Goal: Information Seeking & Learning: Learn about a topic

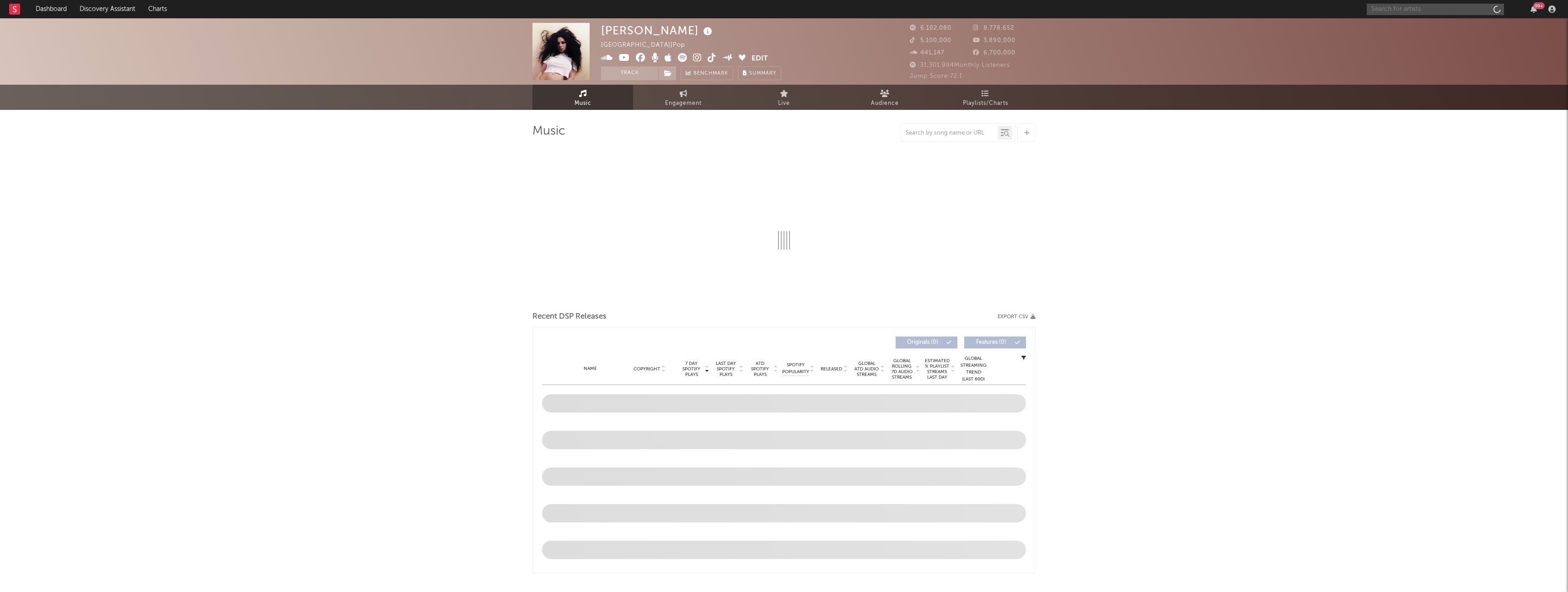
click at [1460, 10] on input "text" at bounding box center [1435, 9] width 137 height 12
select select "6m"
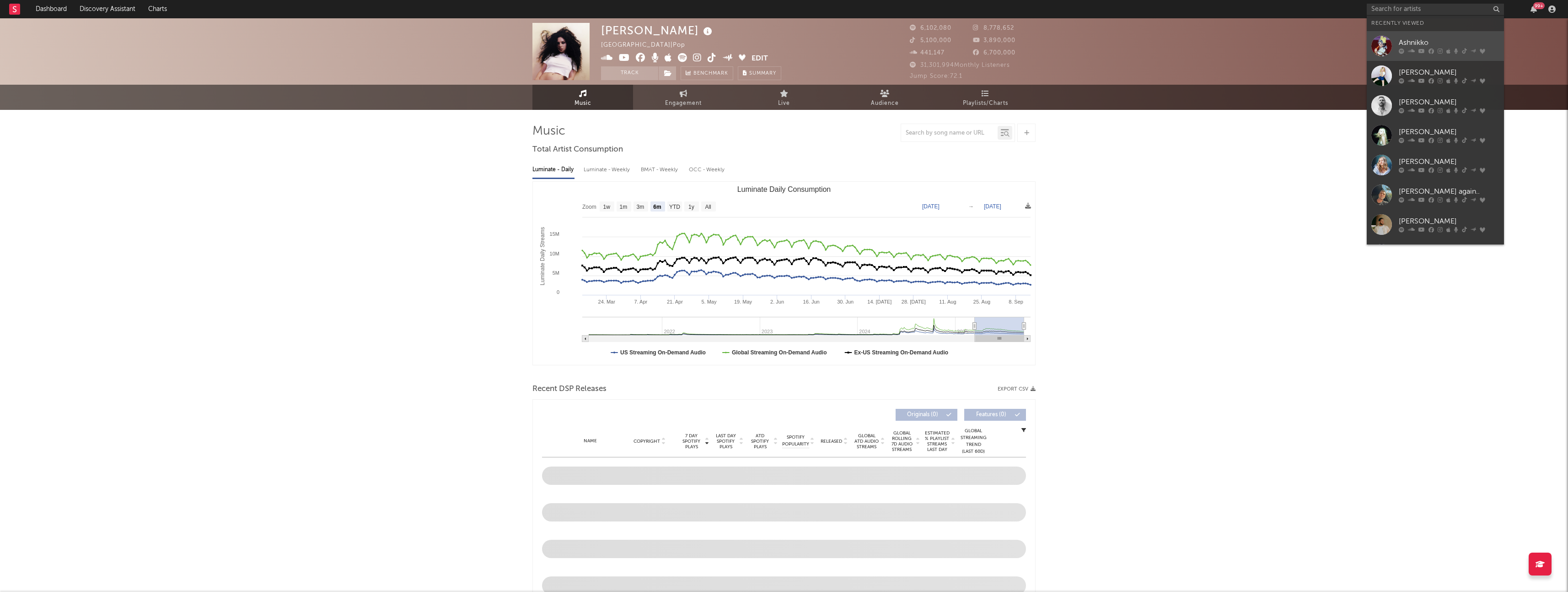
click at [1451, 41] on div "Ashnikko" at bounding box center [1449, 43] width 100 height 11
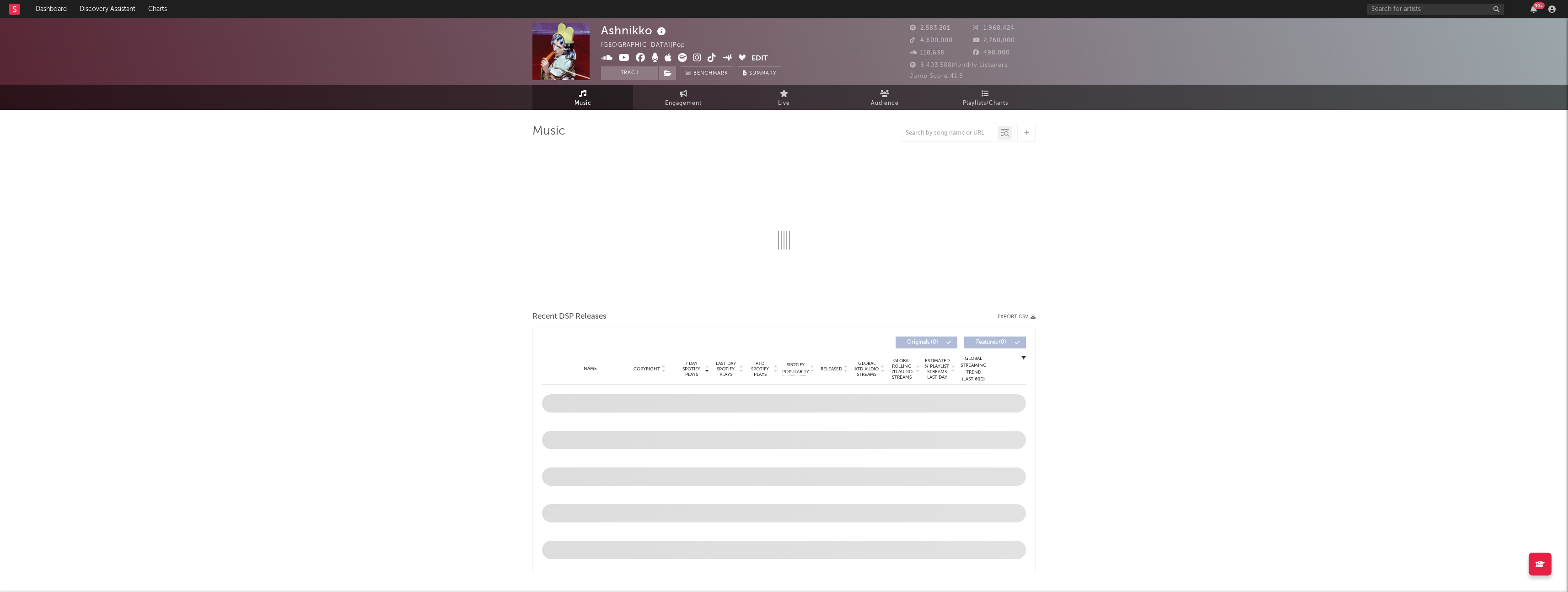
select select "6m"
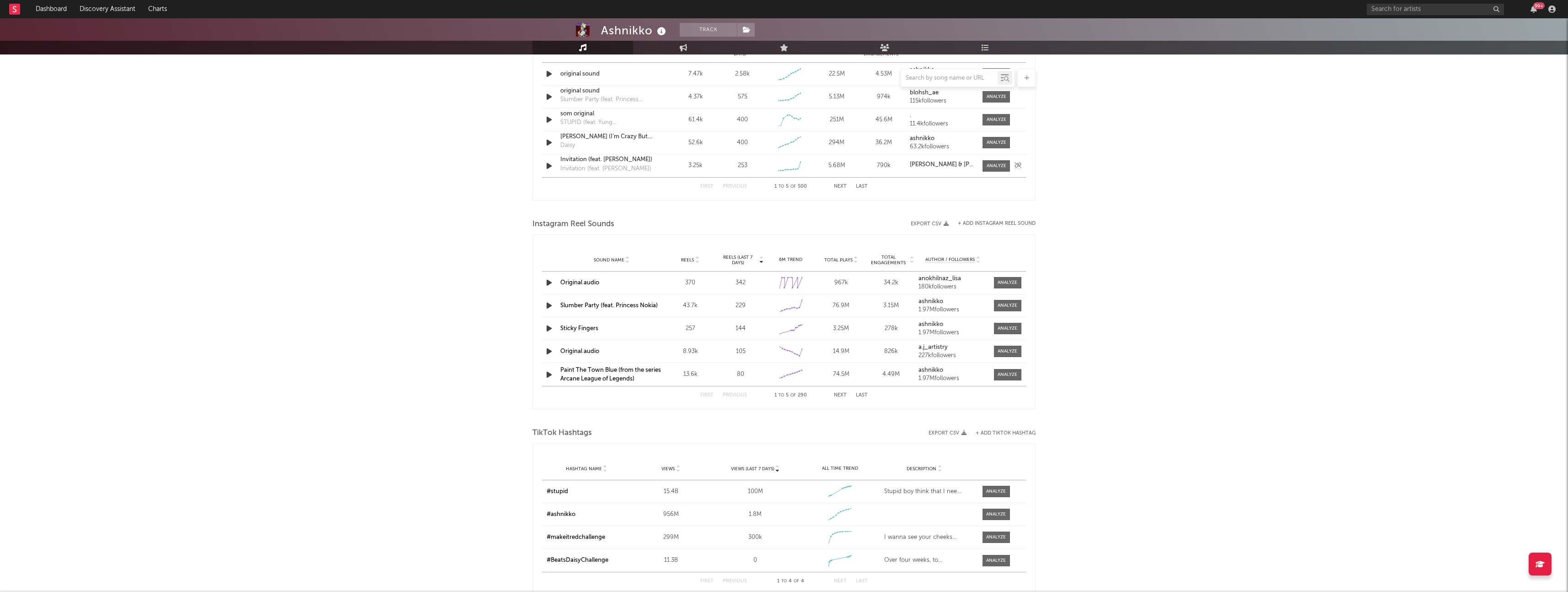
scroll to position [692, 0]
click at [550, 319] on icon "button" at bounding box center [549, 320] width 10 height 12
click at [550, 319] on icon "button" at bounding box center [548, 320] width 9 height 12
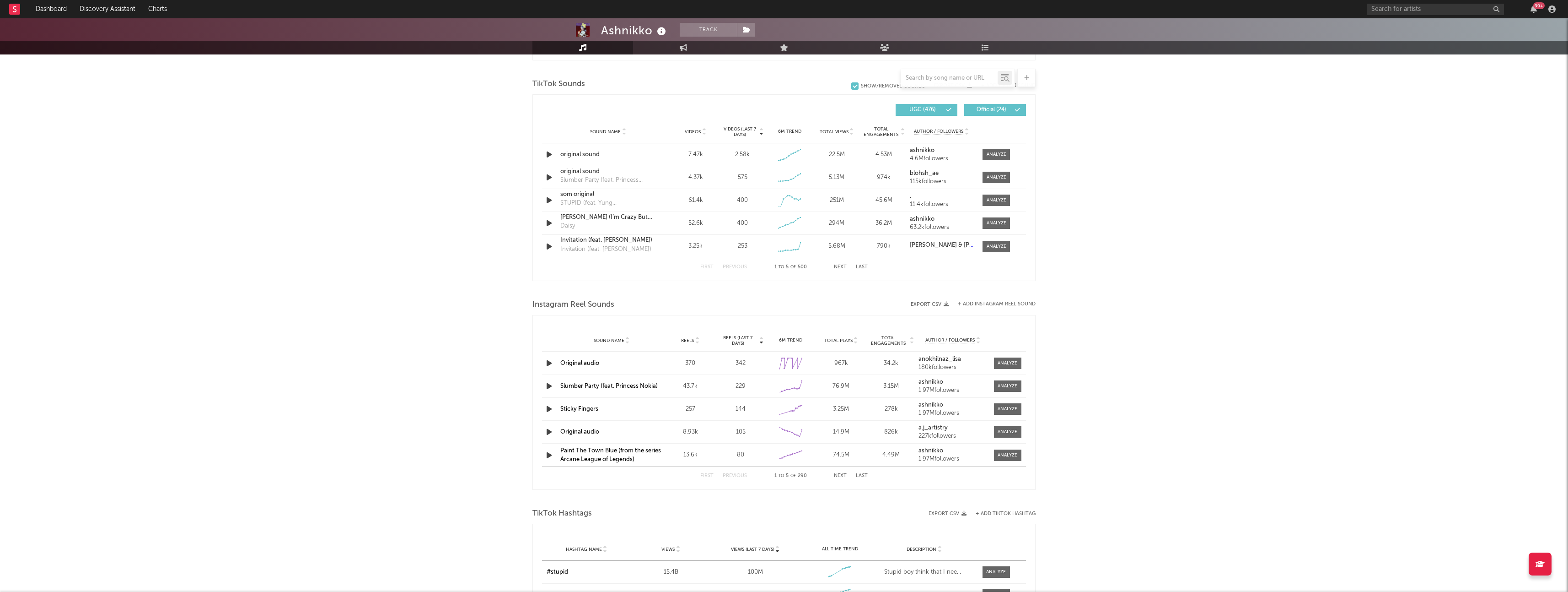
scroll to position [515, 0]
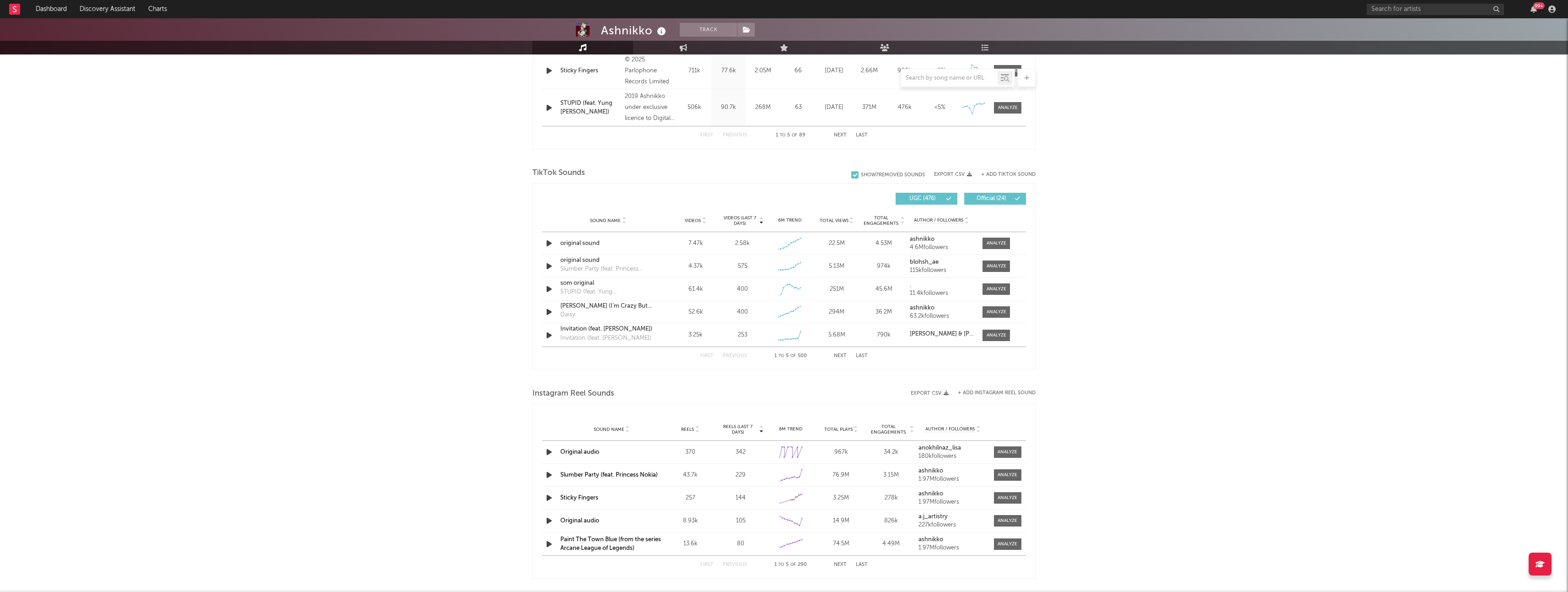
click at [736, 218] on span "Videos (last 7 days)" at bounding box center [740, 220] width 37 height 11
click at [543, 246] on div at bounding box center [550, 243] width 16 height 12
click at [546, 245] on icon "button" at bounding box center [549, 243] width 10 height 12
click at [546, 245] on icon "button" at bounding box center [548, 243] width 9 height 12
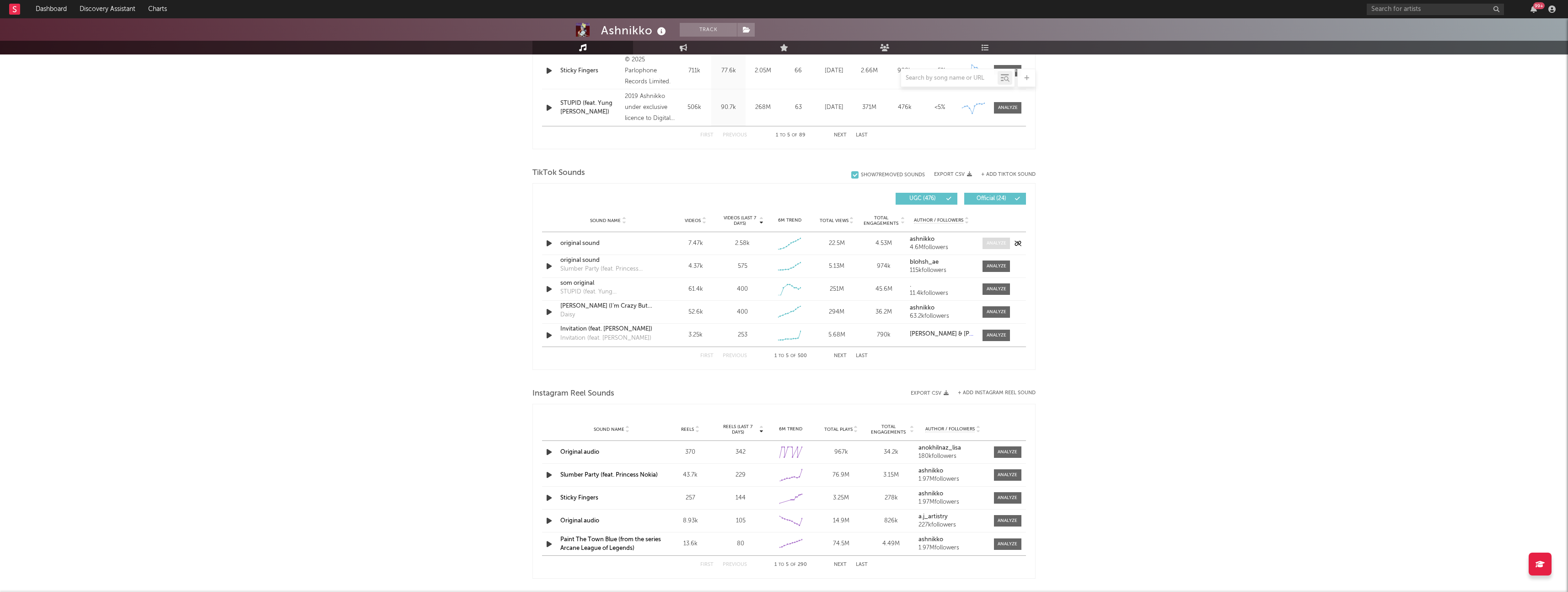
click at [996, 244] on div at bounding box center [996, 243] width 19 height 7
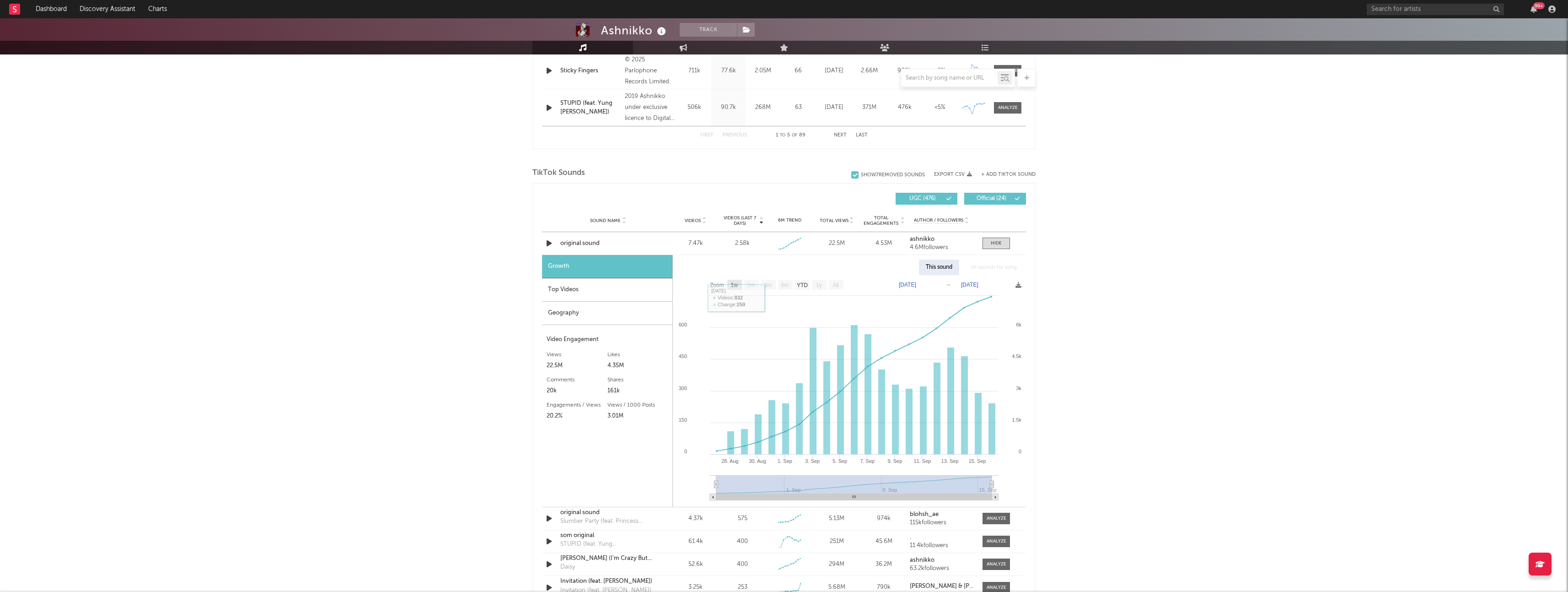
click at [731, 284] on text "1w" at bounding box center [735, 285] width 7 height 7
select select "1w"
type input "[DATE]"
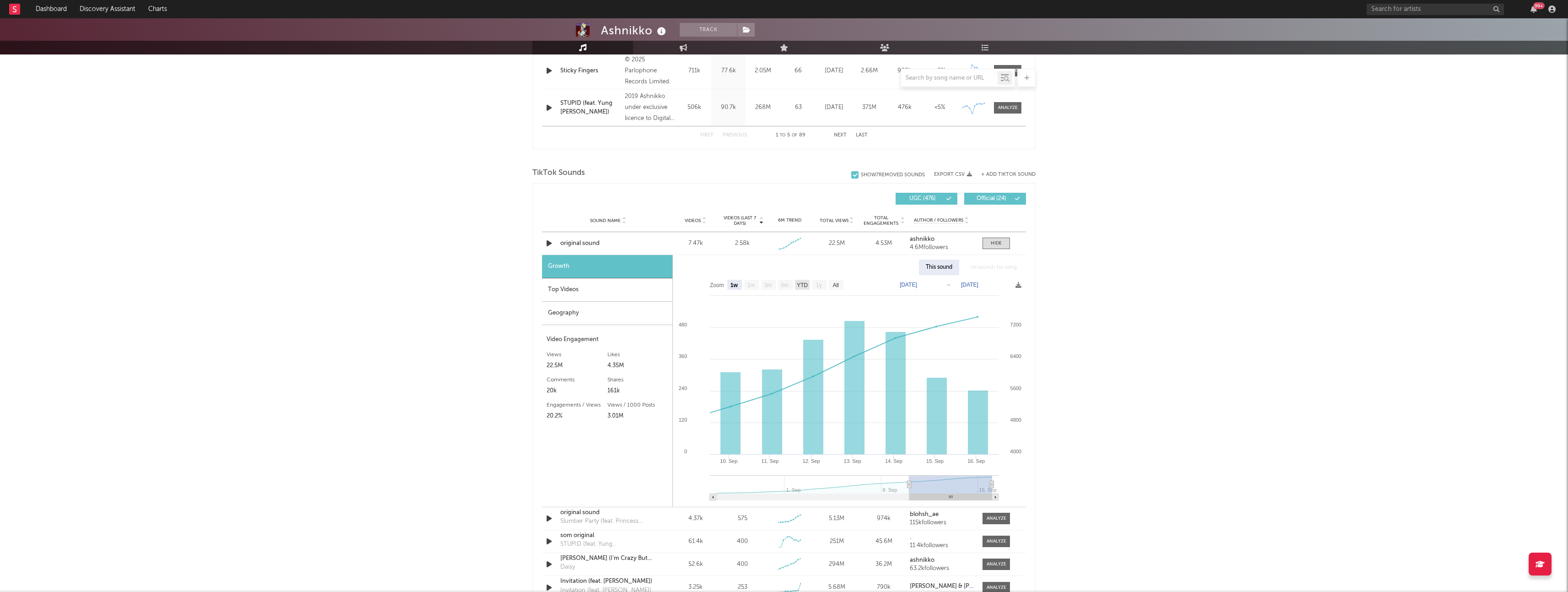
click at [800, 285] on text "YTD" at bounding box center [802, 285] width 11 height 7
select select "YTD"
type input "[DATE]"
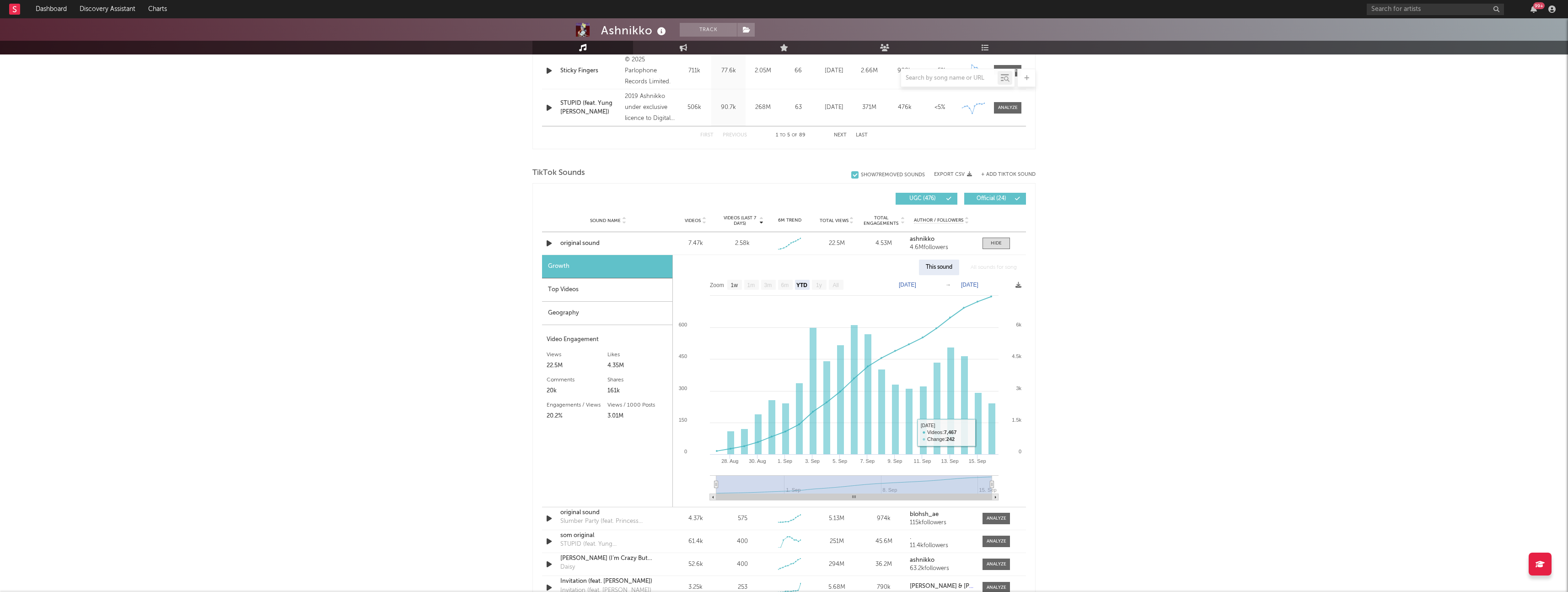
click at [1119, 384] on div "Ashnikko Track [GEOGRAPHIC_DATA] | Pop Edit Track Benchmark Summary 2,583,201 1…" at bounding box center [784, 414] width 1568 height 1820
click at [559, 286] on div "Top Videos" at bounding box center [607, 290] width 130 height 23
